Goal: Task Accomplishment & Management: Manage account settings

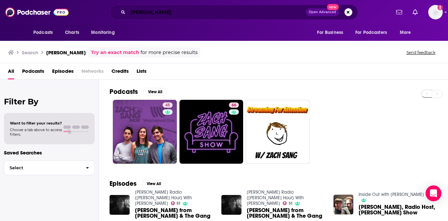
click at [212, 14] on input "[PERSON_NAME]" at bounding box center [217, 12] width 178 height 11
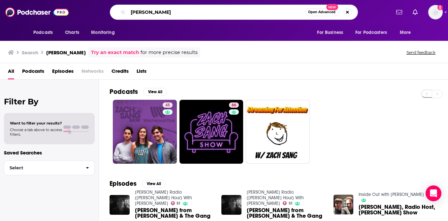
click at [212, 14] on input "[PERSON_NAME]" at bounding box center [216, 12] width 177 height 11
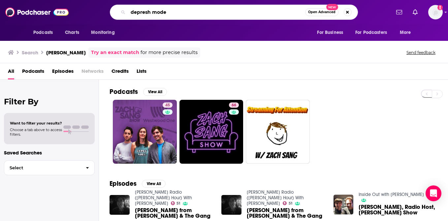
type input "depresh mode"
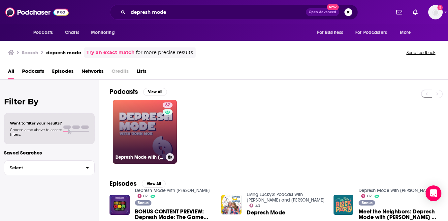
click at [130, 142] on link "67 Depresh Mode with [PERSON_NAME]" at bounding box center [145, 132] width 64 height 64
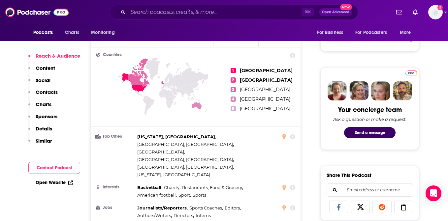
scroll to position [274, 0]
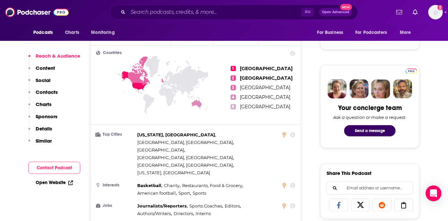
click at [41, 70] on p "Content" at bounding box center [45, 68] width 19 height 6
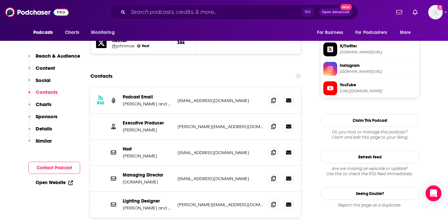
scroll to position [642, 0]
click at [402, 32] on span "More" at bounding box center [405, 32] width 11 height 9
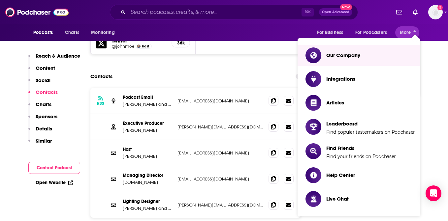
click at [284, 19] on div "⌘ K Open Advanced New" at bounding box center [234, 12] width 248 height 15
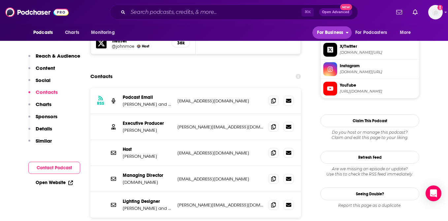
click at [328, 30] on span "For Business" at bounding box center [330, 32] width 26 height 9
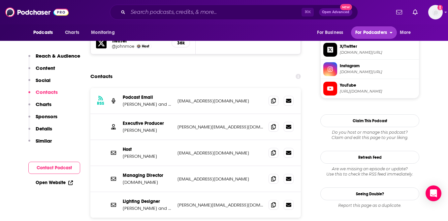
click at [366, 33] on span "For Podcasters" at bounding box center [371, 32] width 32 height 9
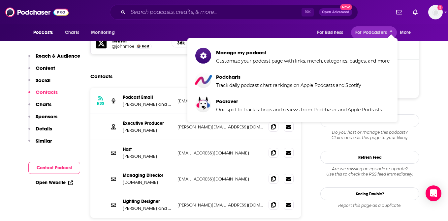
click at [149, 32] on div "Podcasts Charts Monitoring For Business For Podcasters More" at bounding box center [224, 32] width 422 height 16
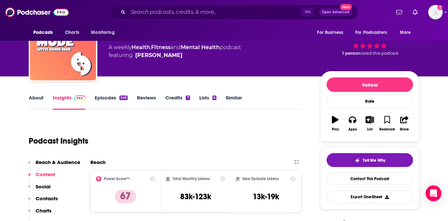
scroll to position [34, 0]
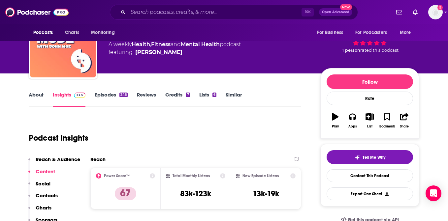
click at [208, 95] on link "Lists 6" at bounding box center [207, 99] width 17 height 15
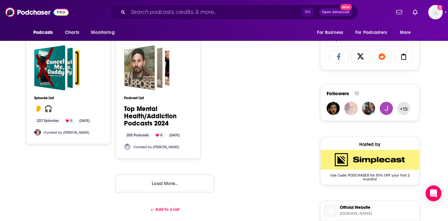
scroll to position [423, 0]
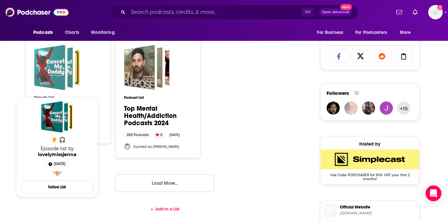
click at [44, 76] on div "👂 🎧" at bounding box center [49, 68] width 31 height 46
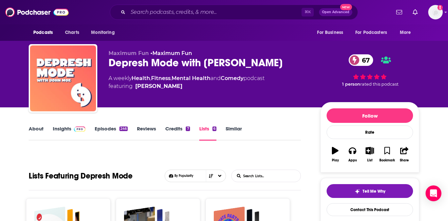
click at [29, 131] on link "About" at bounding box center [36, 133] width 15 height 15
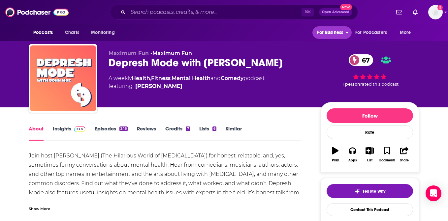
click at [342, 32] on span "For Business" at bounding box center [330, 32] width 26 height 9
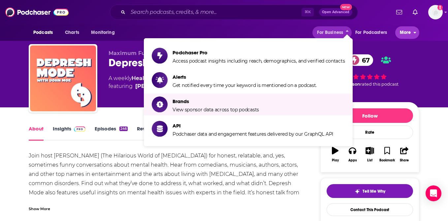
click at [395, 32] on button "More" at bounding box center [407, 32] width 24 height 13
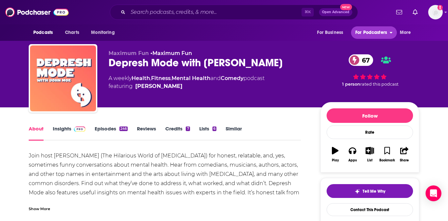
click at [391, 32] on icon "open menu" at bounding box center [390, 31] width 3 height 5
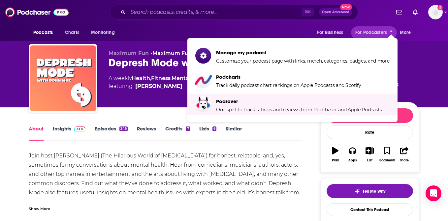
click at [442, 93] on div "Maximum Fun • Maximum Fun Depresh Mode with [PERSON_NAME] 67 A weekly Health , …" at bounding box center [224, 53] width 448 height 107
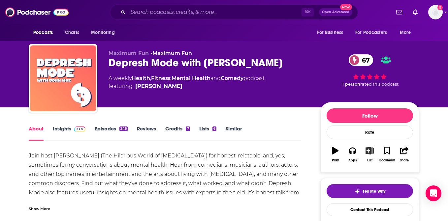
click at [369, 155] on button "List" at bounding box center [369, 155] width 17 height 24
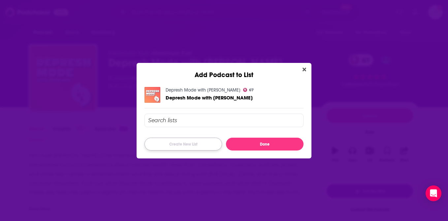
click at [187, 143] on button "Create New List" at bounding box center [182, 144] width 77 height 13
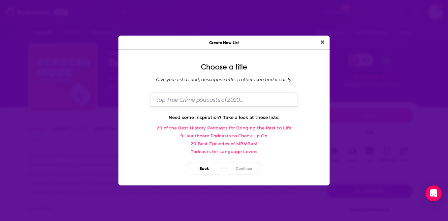
click at [188, 101] on input "Dialog" at bounding box center [224, 100] width 148 height 14
click at [322, 41] on icon "Close" at bounding box center [323, 42] width 4 height 5
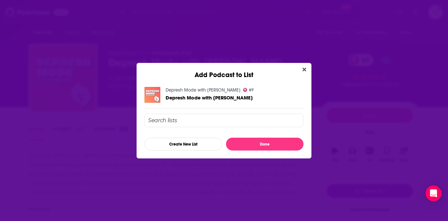
click at [302, 72] on button "Close" at bounding box center [304, 70] width 9 height 8
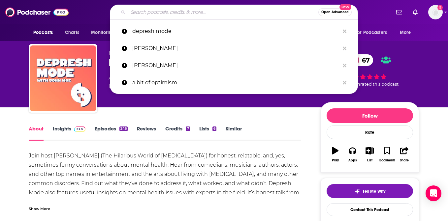
click at [184, 13] on input "Search podcasts, credits, & more..." at bounding box center [223, 12] width 190 height 11
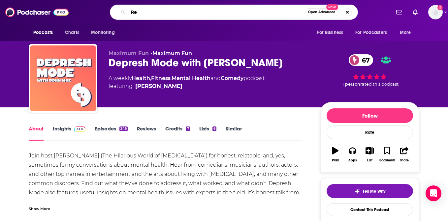
type input "R"
type input "good inside dr. [PERSON_NAME]"
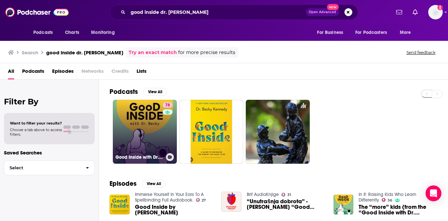
click at [150, 119] on link "78 Good Inside with Dr. [PERSON_NAME]" at bounding box center [145, 132] width 64 height 64
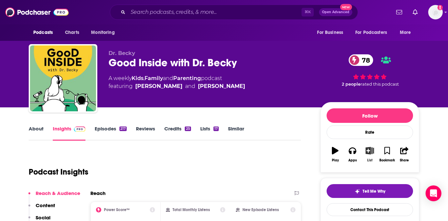
click at [373, 151] on icon "button" at bounding box center [369, 150] width 8 height 7
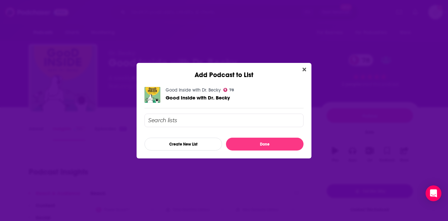
click at [167, 116] on input "Add Podcast To List" at bounding box center [223, 121] width 159 height 14
click at [174, 142] on button "Create New List" at bounding box center [182, 144] width 77 height 13
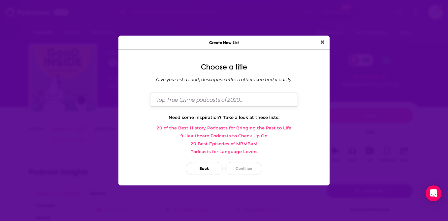
click at [183, 104] on input "Dialog" at bounding box center [224, 100] width 148 height 14
type input "R"
type input "Health / Wellness Pods (Resonate)"
click at [252, 170] on button "Continue" at bounding box center [243, 168] width 37 height 13
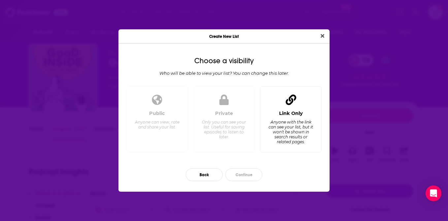
click at [273, 136] on div "Anyone with the link can see your list, but it won't be shown in search results…" at bounding box center [290, 132] width 45 height 25
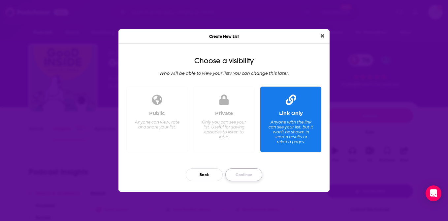
click at [241, 174] on button "Continue" at bounding box center [243, 174] width 37 height 13
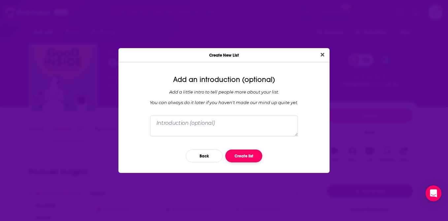
click at [249, 155] on button "Create list" at bounding box center [243, 156] width 37 height 13
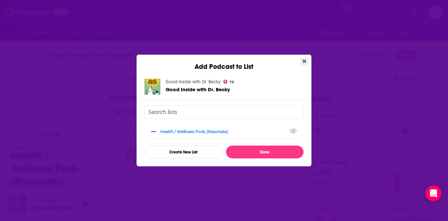
click at [307, 59] on button "Close" at bounding box center [304, 61] width 9 height 8
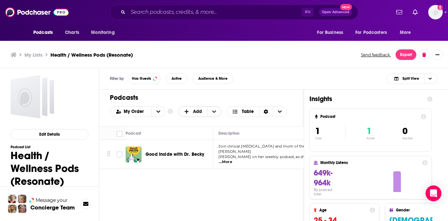
click at [202, 112] on span "Add" at bounding box center [192, 111] width 29 height 11
click at [201, 117] on div "Add Podcasts" at bounding box center [200, 122] width 44 height 11
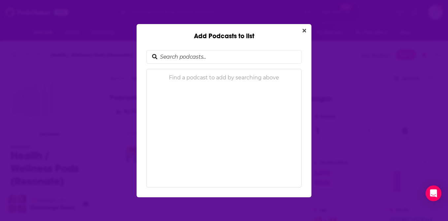
click at [188, 60] on input "Add Podcasts to list" at bounding box center [229, 56] width 144 height 13
type input "[PERSON_NAME]"
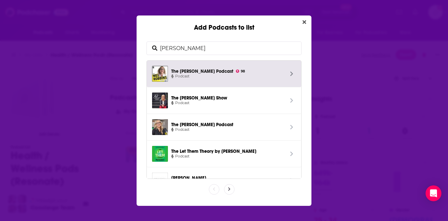
click at [194, 78] on span "Podcast" at bounding box center [227, 77] width 113 height 6
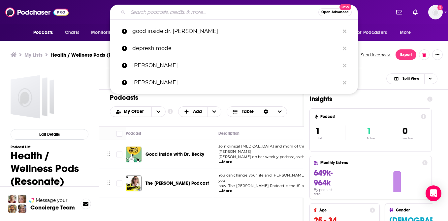
click at [174, 14] on input "Search podcasts, credits, & more..." at bounding box center [223, 12] width 190 height 11
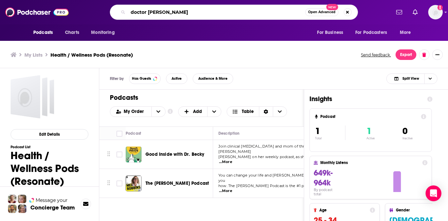
type input "doctor [PERSON_NAME]"
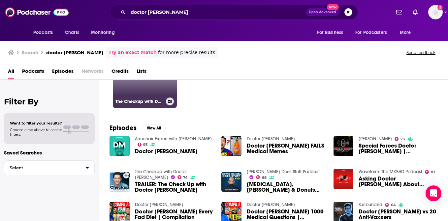
scroll to position [41, 0]
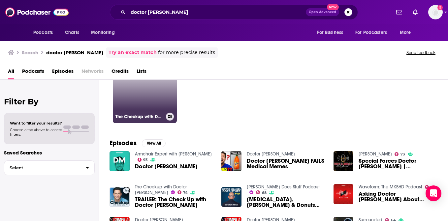
click at [133, 94] on link "74 The Checkup with Doctor [PERSON_NAME]" at bounding box center [145, 91] width 64 height 64
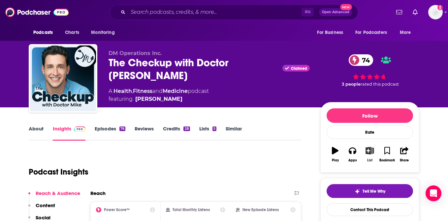
click at [369, 153] on icon "button" at bounding box center [370, 150] width 8 height 7
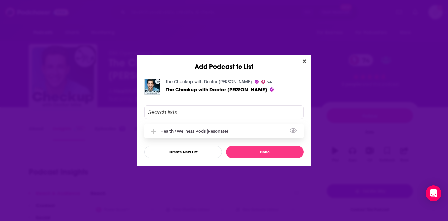
click at [209, 131] on div "Health / Wellness Pods (Resonate)" at bounding box center [196, 131] width 72 height 5
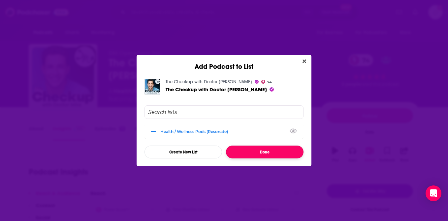
click at [261, 151] on button "Done" at bounding box center [264, 152] width 77 height 13
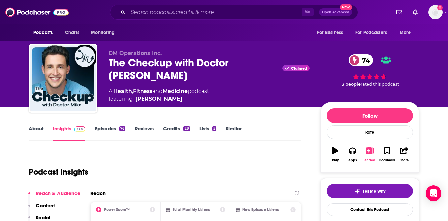
scroll to position [5, 0]
